Goal: Task Accomplishment & Management: Manage account settings

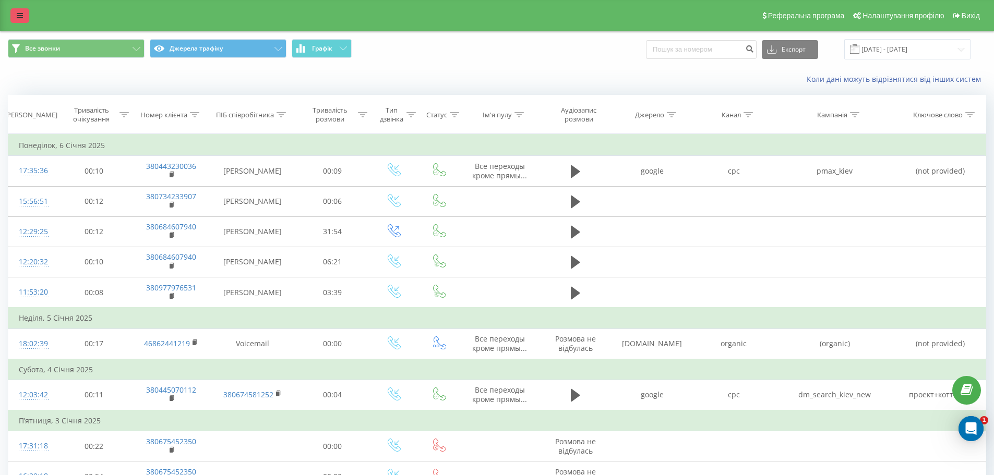
click at [20, 19] on link at bounding box center [19, 15] width 19 height 15
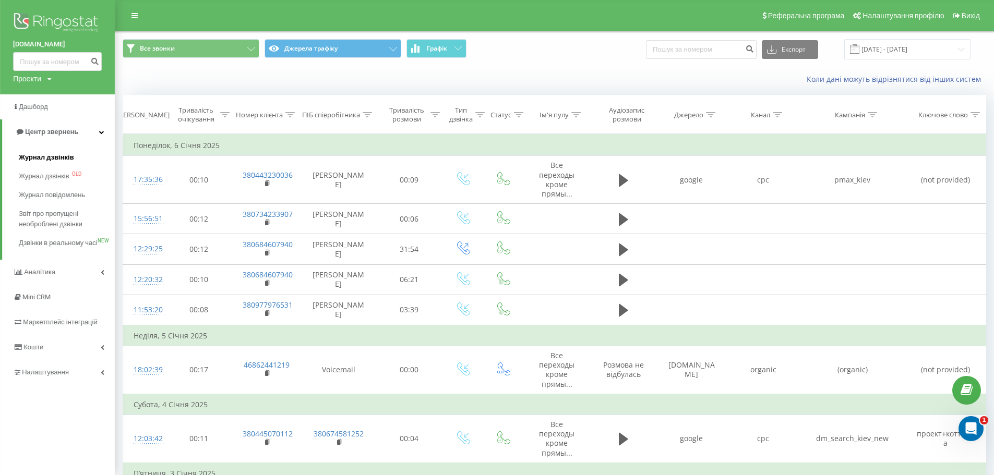
click at [53, 155] on span "Журнал дзвінків" at bounding box center [46, 157] width 55 height 10
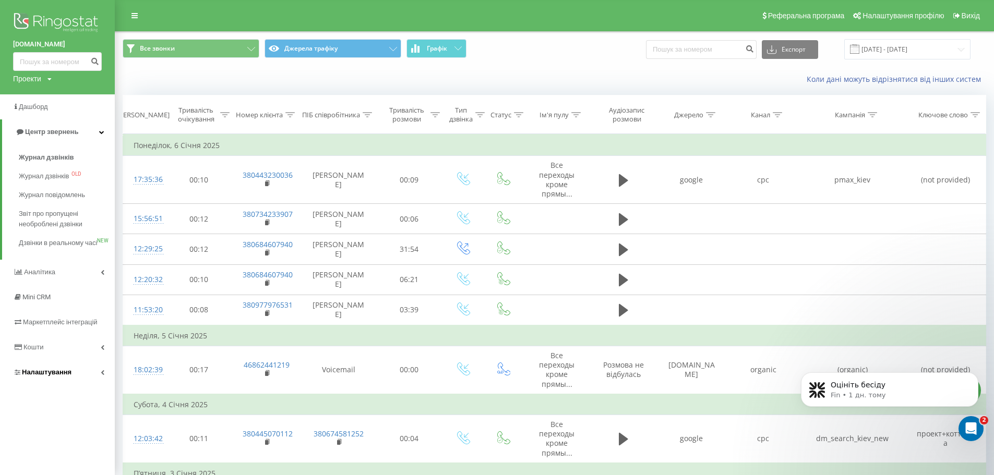
click at [98, 383] on link "Налаштування" at bounding box center [57, 372] width 115 height 25
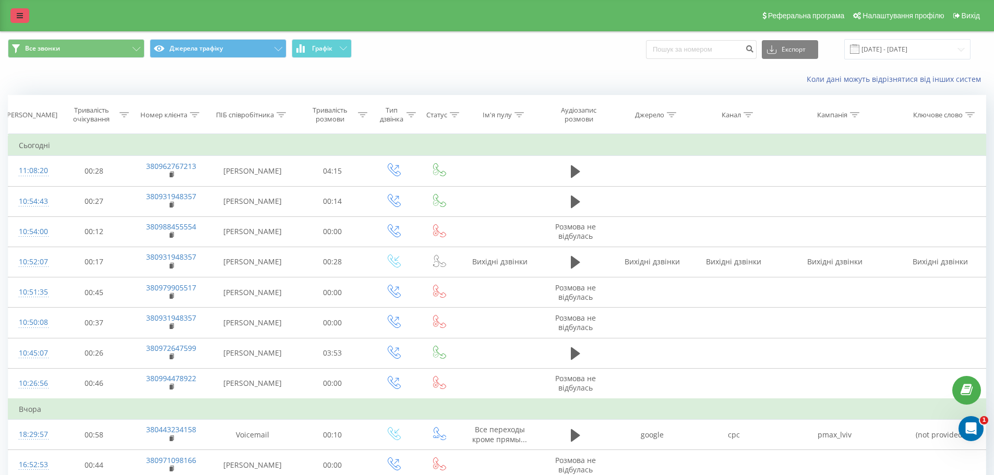
click at [14, 17] on link at bounding box center [19, 15] width 19 height 15
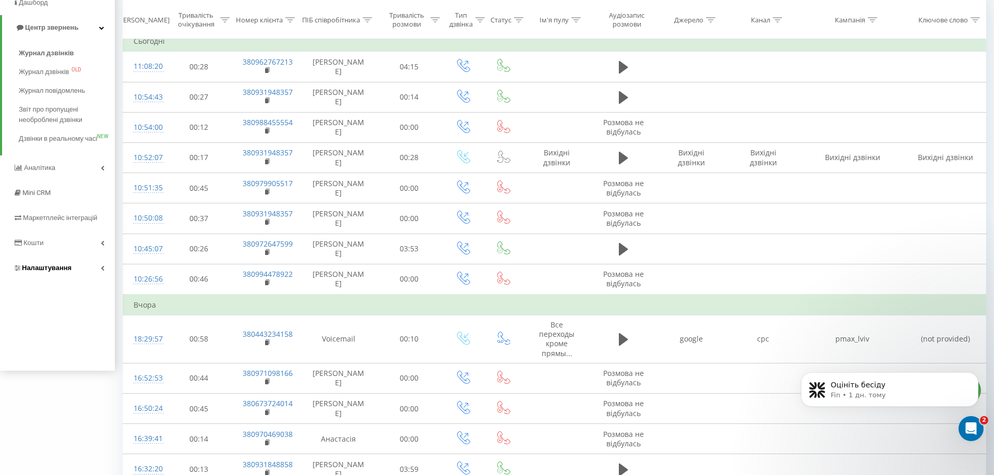
click at [103, 271] on icon at bounding box center [103, 267] width 4 height 5
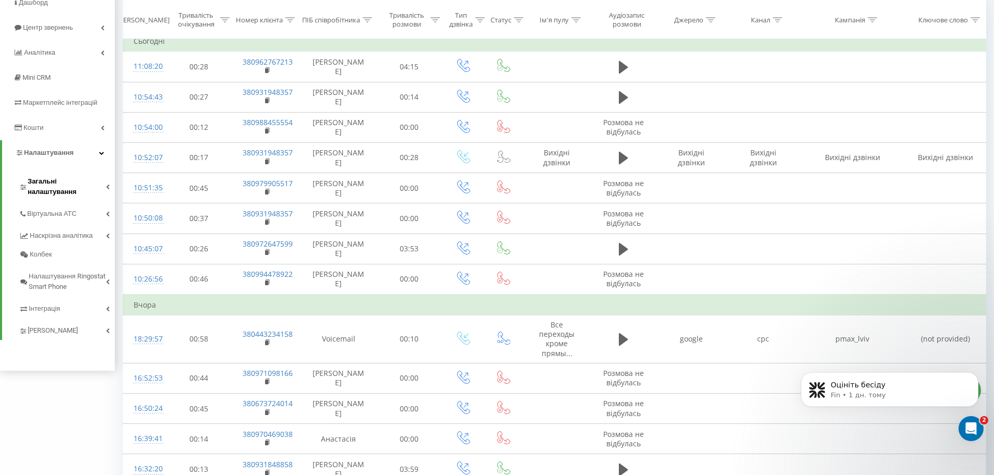
click at [106, 184] on icon at bounding box center [108, 186] width 4 height 5
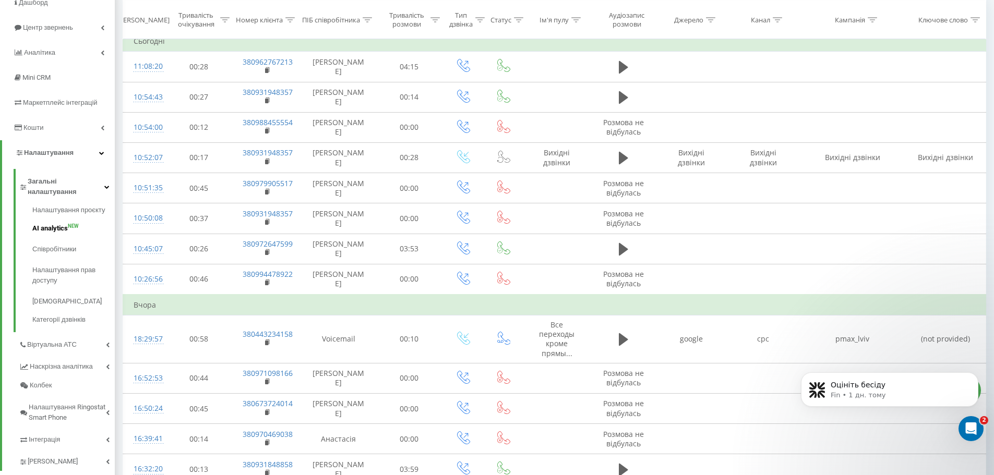
click at [55, 223] on span "AI analytics" at bounding box center [49, 228] width 35 height 10
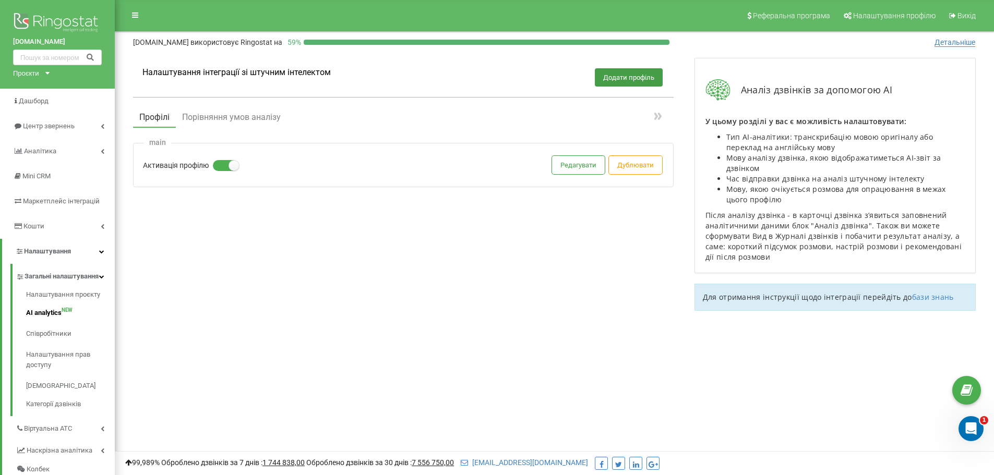
click at [222, 161] on label at bounding box center [217, 160] width 9 height 1
click at [0, 0] on input "Активація профілю" at bounding box center [0, 0] width 0 height 0
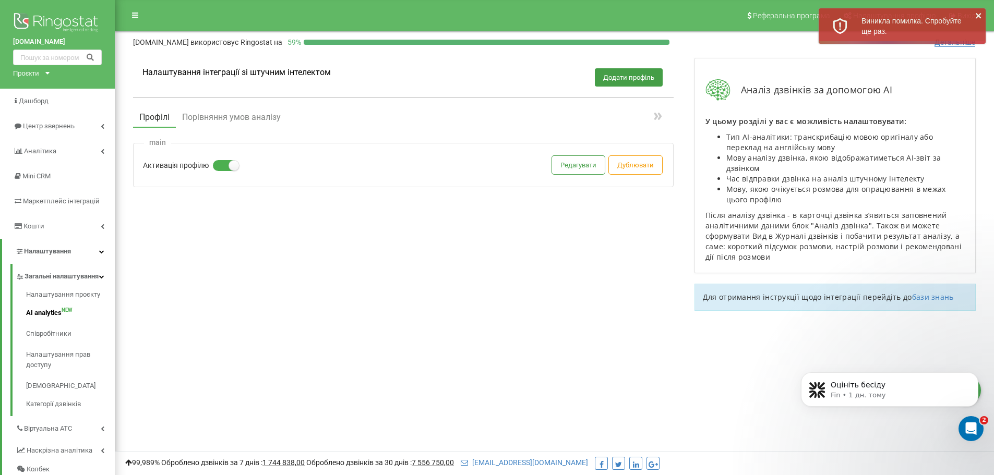
click at [259, 228] on div "Налаштування інтеграції зі штучним інтелектом Додати профіль Профілі Порівняння…" at bounding box center [403, 149] width 561 height 205
click at [247, 163] on div "main Активація профілю Редагувати Дублювати" at bounding box center [403, 165] width 540 height 44
click at [226, 172] on div "main Активація профілю Редагувати Дублювати" at bounding box center [403, 165] width 540 height 44
click at [226, 156] on div "main Активація профілю Редагувати Дублювати" at bounding box center [403, 165] width 540 height 44
click at [222, 161] on label at bounding box center [217, 160] width 9 height 1
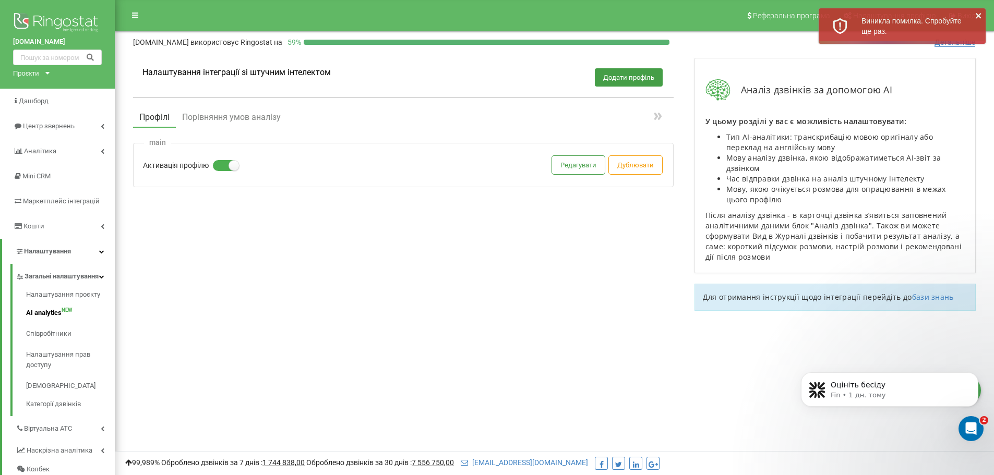
click at [0, 0] on input "Активація профілю" at bounding box center [0, 0] width 0 height 0
click at [574, 168] on button "Редагувати" at bounding box center [578, 165] width 53 height 18
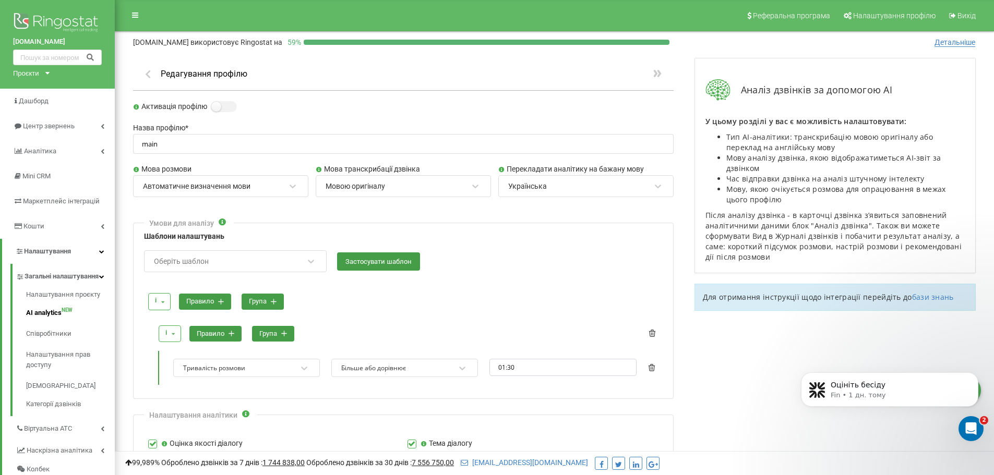
click at [146, 72] on icon "button" at bounding box center [147, 73] width 11 height 9
